Goal: Task Accomplishment & Management: Manage account settings

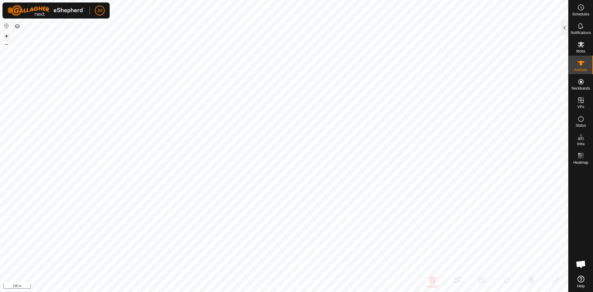
click at [6, 35] on button "+" at bounding box center [6, 35] width 7 height 7
type input "18400"
type input "-"
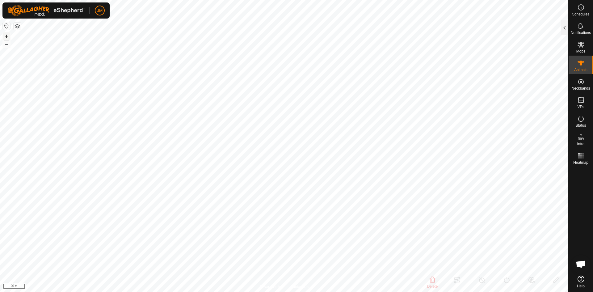
type input "-"
click at [8, 45] on button "–" at bounding box center [6, 43] width 7 height 7
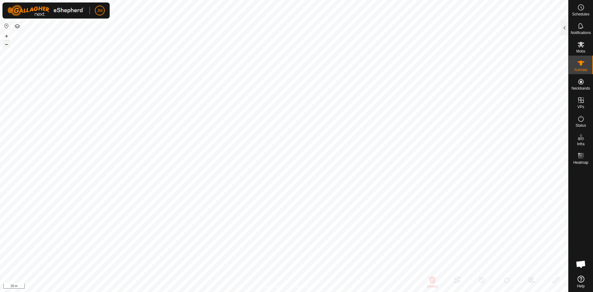
click at [8, 45] on button "–" at bounding box center [6, 43] width 7 height 7
type input "18400"
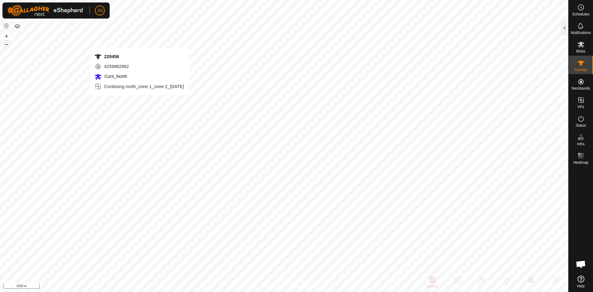
type input "220458"
type input "-"
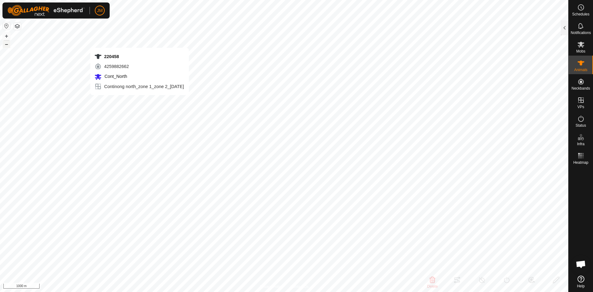
type input "-"
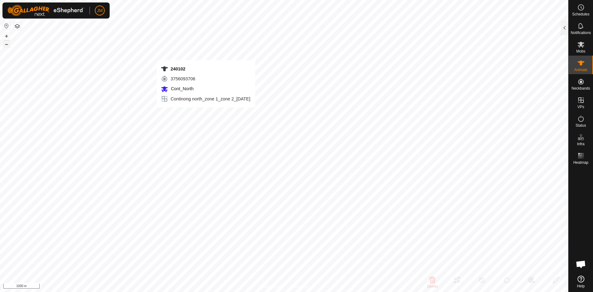
type input "240102"
type input "-"
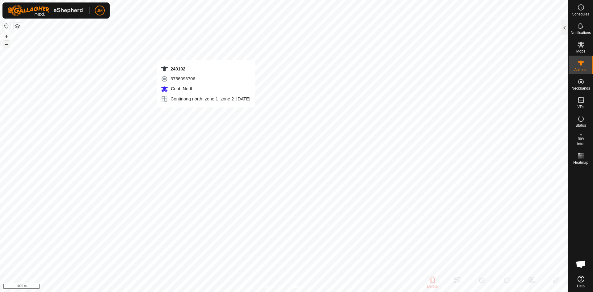
type input "-"
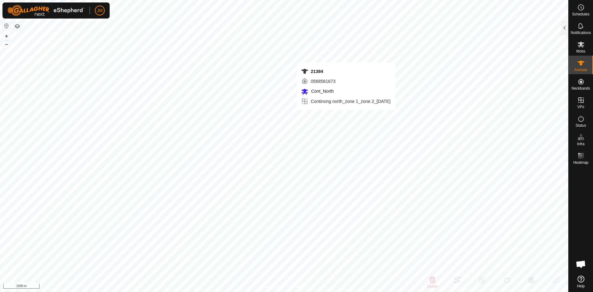
type input "21384"
type input "-"
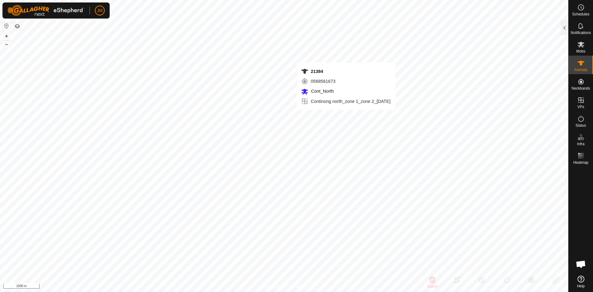
type input "-"
type input "18373"
type input "-"
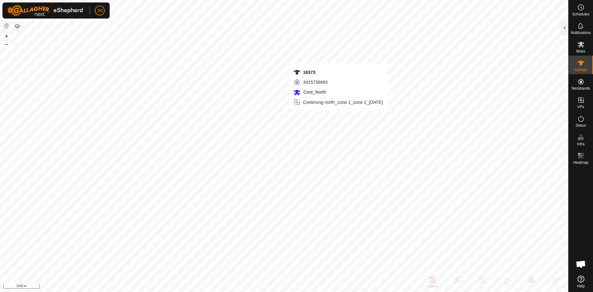
type input "-"
type input "21384"
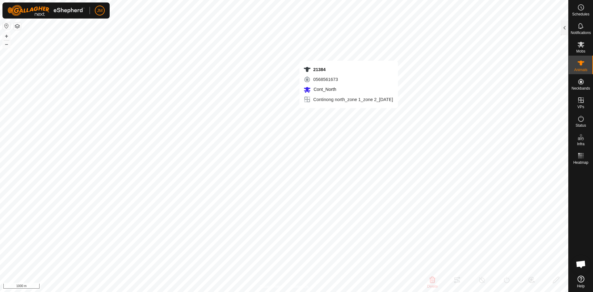
type input "-"
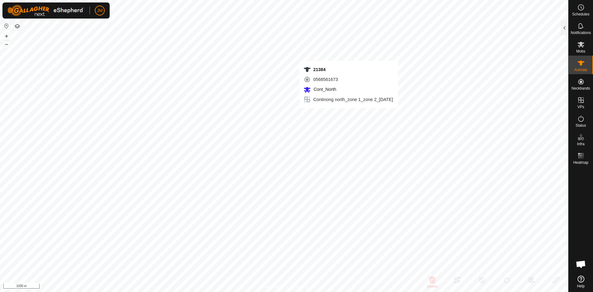
type input "-"
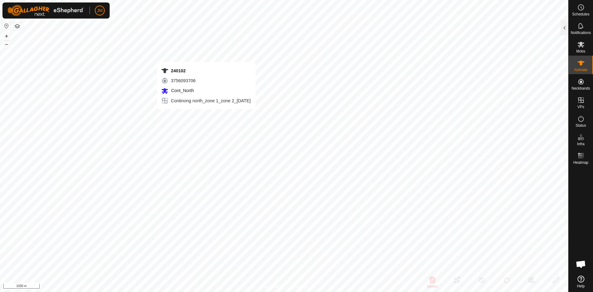
type input "240102"
type input "-"
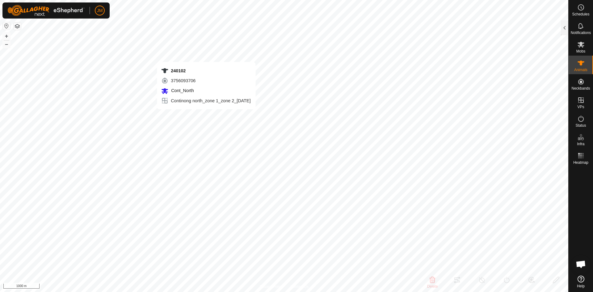
type input "-"
click at [563, 29] on div at bounding box center [564, 27] width 7 height 15
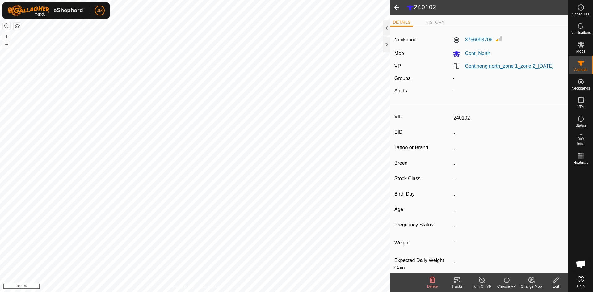
click at [491, 68] on link "Continong north_zone 1_zone 2_[DATE]" at bounding box center [509, 65] width 89 height 5
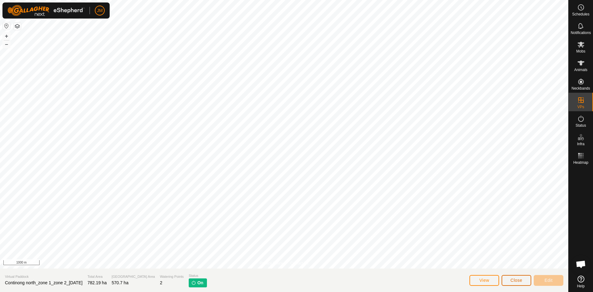
click at [509, 278] on button "Close" at bounding box center [516, 280] width 30 height 11
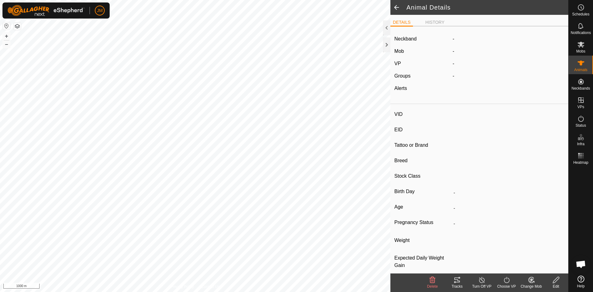
type input "240102"
type input "-"
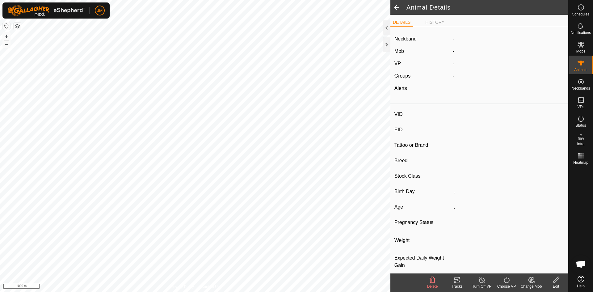
type input "-"
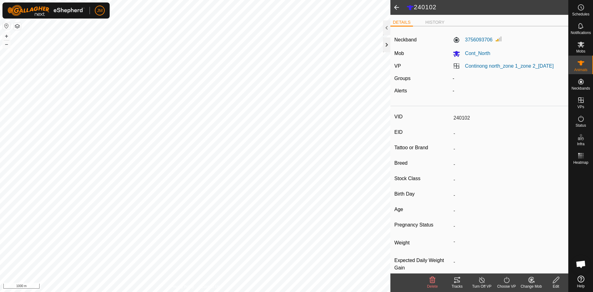
click at [388, 49] on div at bounding box center [386, 44] width 7 height 15
